Goal: Transaction & Acquisition: Purchase product/service

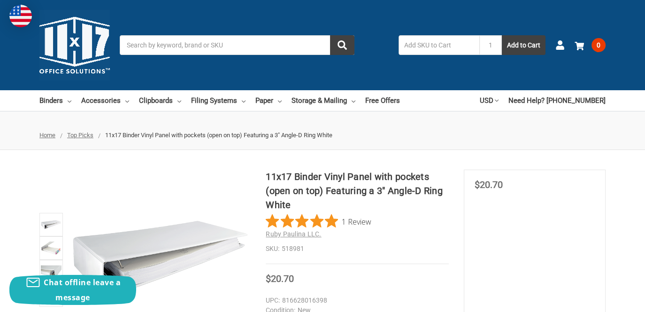
click at [447, 48] on input "text" at bounding box center [439, 45] width 81 height 20
type input "518981"
click at [528, 43] on button "Add to Cart" at bounding box center [524, 45] width 44 height 20
